Goal: Information Seeking & Learning: Learn about a topic

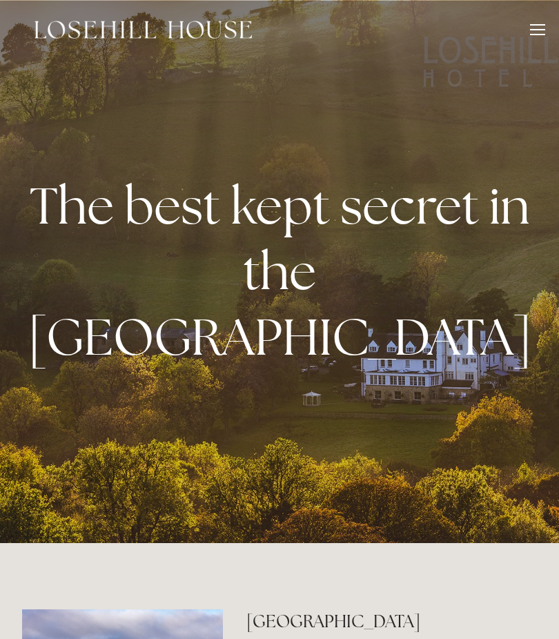
click at [535, 33] on div at bounding box center [537, 31] width 15 height 15
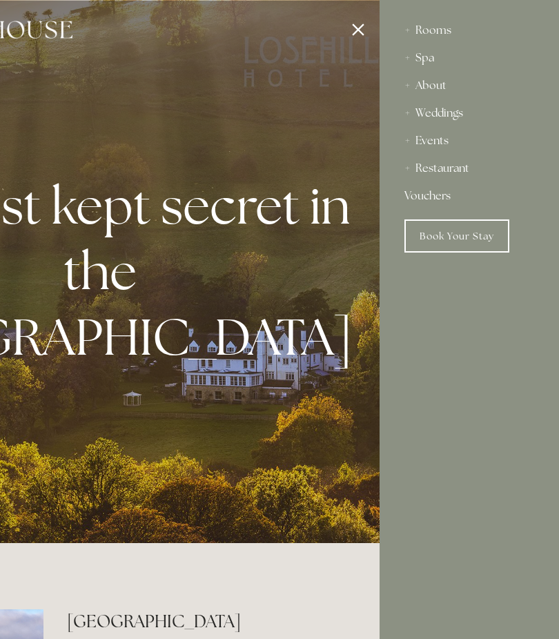
click at [459, 175] on div "Restaurant" at bounding box center [469, 169] width 130 height 28
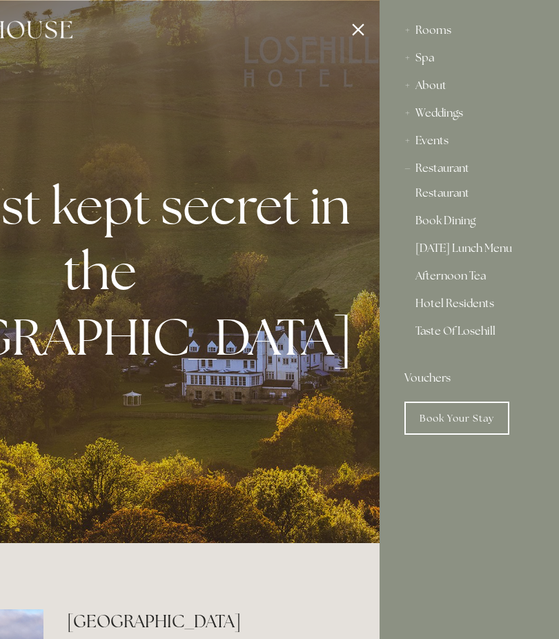
click at [463, 194] on link "Restaurant" at bounding box center [469, 196] width 108 height 17
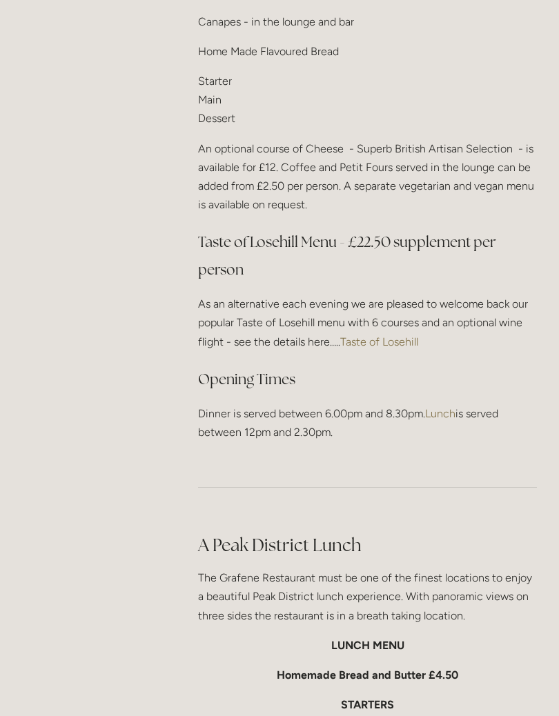
scroll to position [1771, 0]
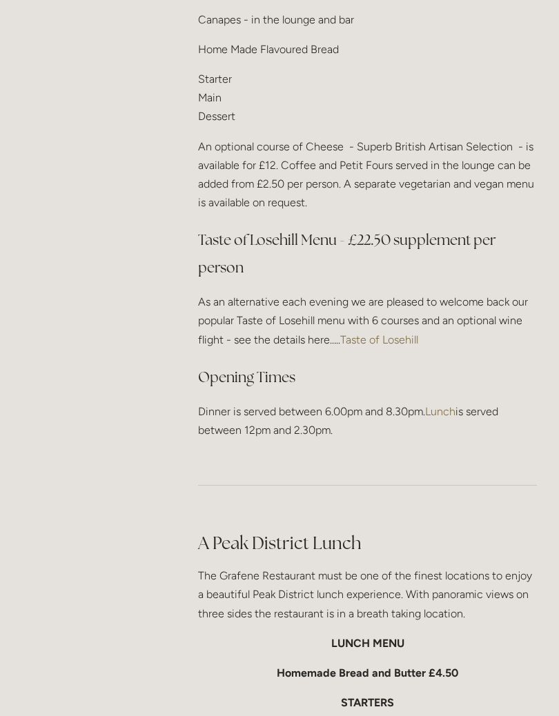
click at [388, 333] on link "Taste of Losehill" at bounding box center [379, 339] width 78 height 13
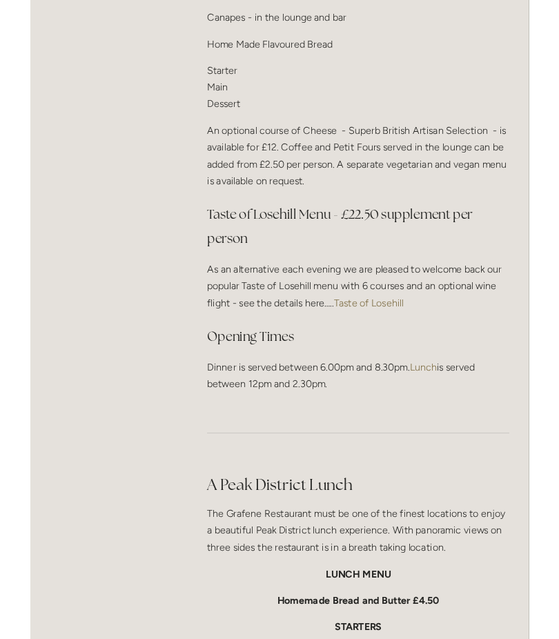
scroll to position [1810, 0]
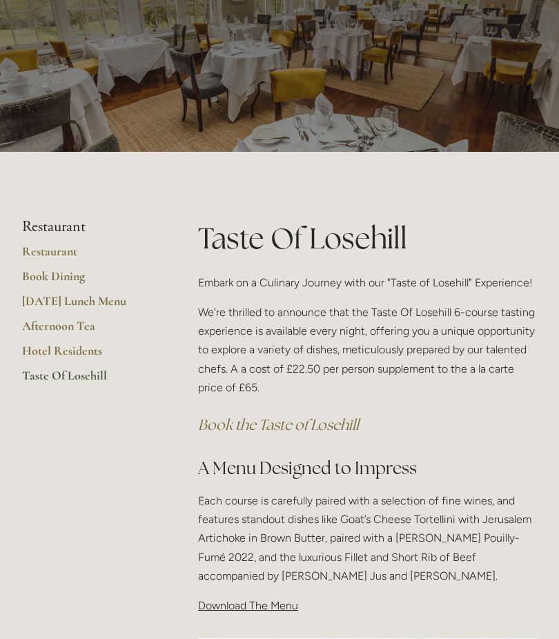
scroll to position [54, 0]
click at [123, 301] on link "[DATE] Lunch Menu" at bounding box center [88, 306] width 132 height 25
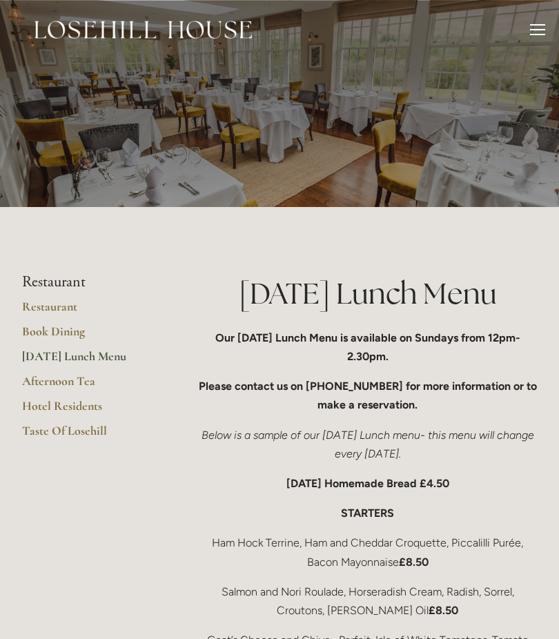
click at [63, 305] on link "Restaurant" at bounding box center [88, 311] width 132 height 25
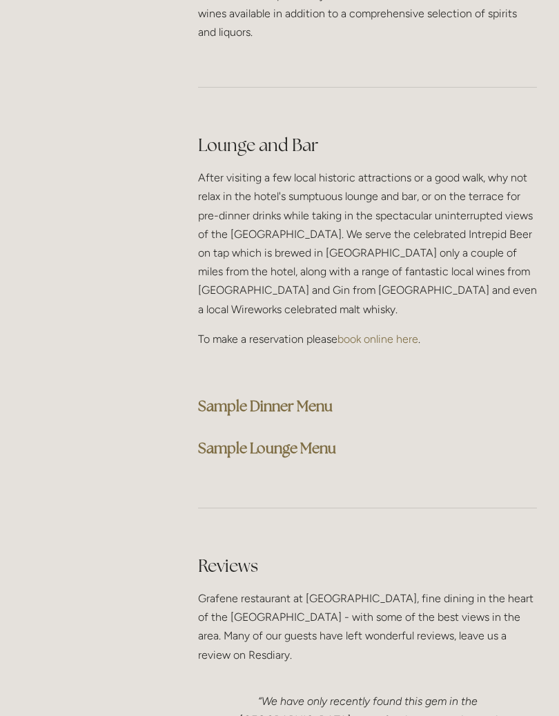
scroll to position [3690, 0]
click at [321, 397] on strong "Sample Dinner Menu" at bounding box center [265, 406] width 135 height 19
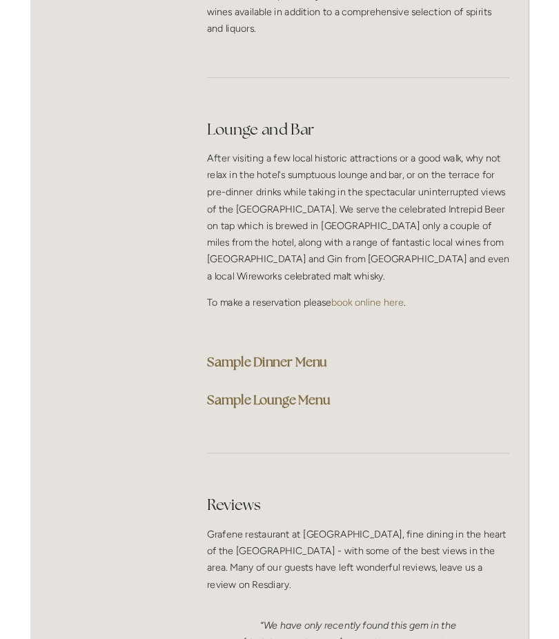
scroll to position [3729, 0]
